Goal: Transaction & Acquisition: Purchase product/service

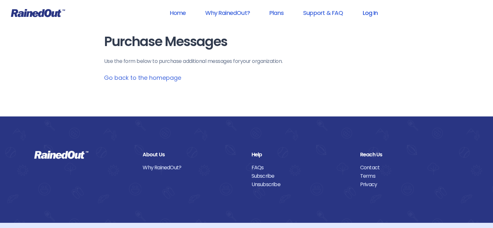
click at [374, 14] on link "Log In" at bounding box center [370, 13] width 32 height 15
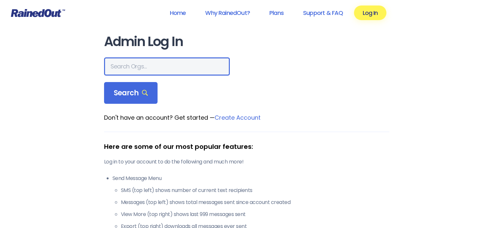
click at [144, 62] on input "text" at bounding box center [167, 66] width 126 height 18
type input "mansion house club"
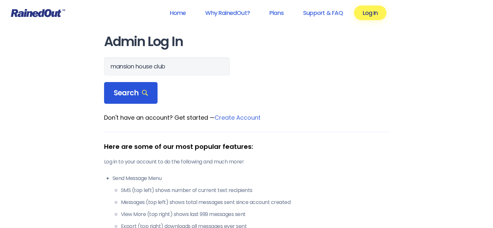
click at [134, 91] on span "Search" at bounding box center [131, 92] width 34 height 9
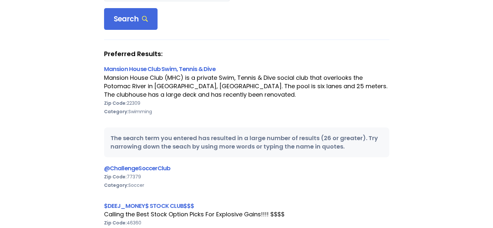
scroll to position [86, 0]
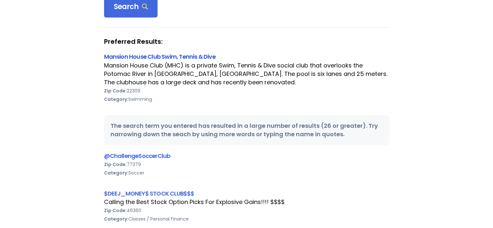
click at [179, 55] on link "Mansion House Club Swim, Tennis & Dive" at bounding box center [159, 56] width 111 height 8
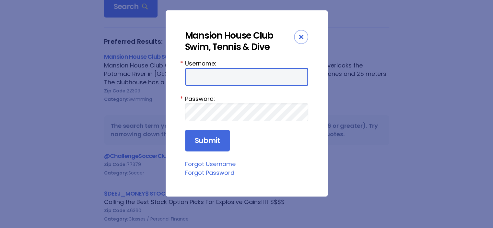
click at [220, 79] on input "Username:" at bounding box center [246, 77] width 123 height 18
type input "Lifeguard"
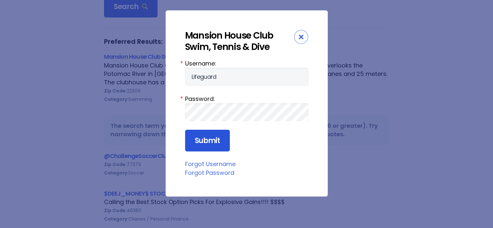
click at [211, 144] on input "Submit" at bounding box center [207, 141] width 45 height 22
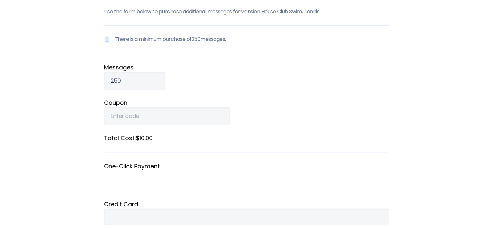
scroll to position [43, 0]
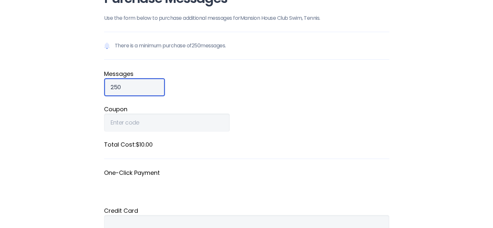
click at [129, 86] on input "250" at bounding box center [134, 87] width 61 height 18
drag, startPoint x: 126, startPoint y: 87, endPoint x: 96, endPoint y: 87, distance: 30.1
click at [96, 87] on div "Purchase Messages Use the form below to purchase additional messages for Mansio…" at bounding box center [246, 136] width 311 height 358
drag, startPoint x: 131, startPoint y: 87, endPoint x: 98, endPoint y: 85, distance: 32.5
click at [98, 85] on div "Purchase Messages Use the form below to purchase additional messages for Mansio…" at bounding box center [246, 136] width 311 height 358
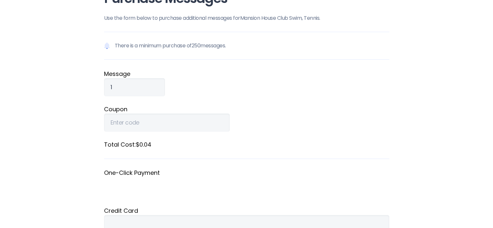
type input "250"
click at [310, 79] on fieldset "Message s 250" at bounding box center [246, 82] width 285 height 27
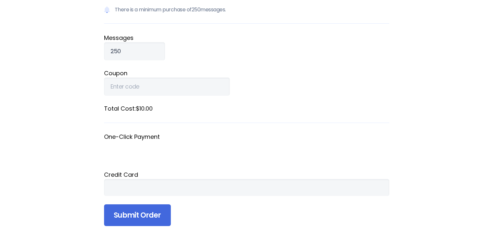
scroll to position [86, 0]
